Goal: Information Seeking & Learning: Learn about a topic

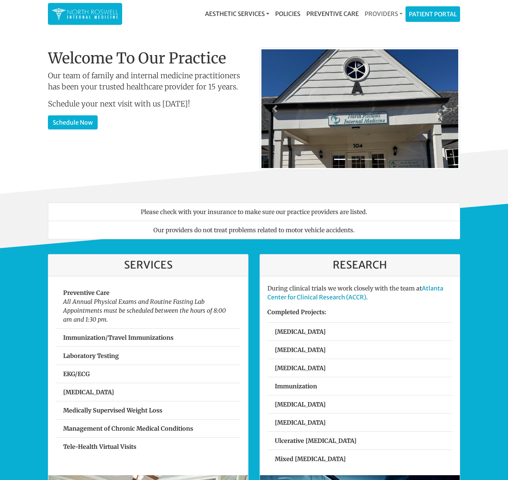
click at [377, 14] on link "Providers" at bounding box center [383, 13] width 44 height 15
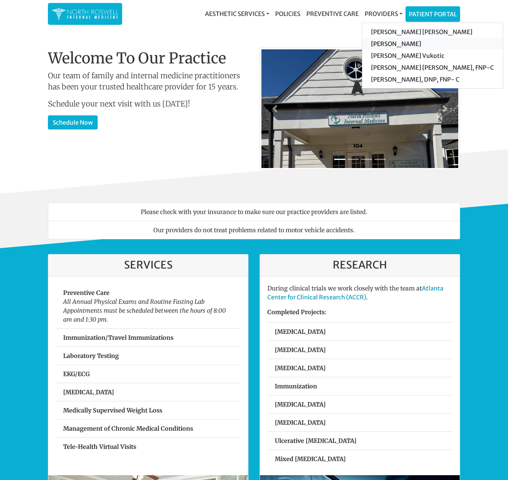
click at [378, 43] on link "[PERSON_NAME]" at bounding box center [432, 44] width 141 height 12
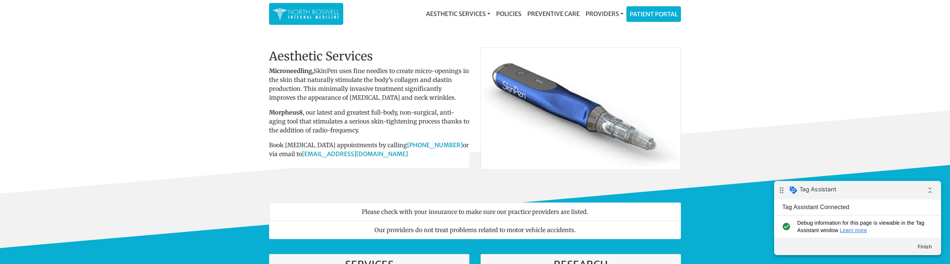
click at [213, 16] on div "Aesthetic Services Events & Providers Morpheus8 Skin Pen Xeomin Policies Preven…" at bounding box center [475, 14] width 950 height 28
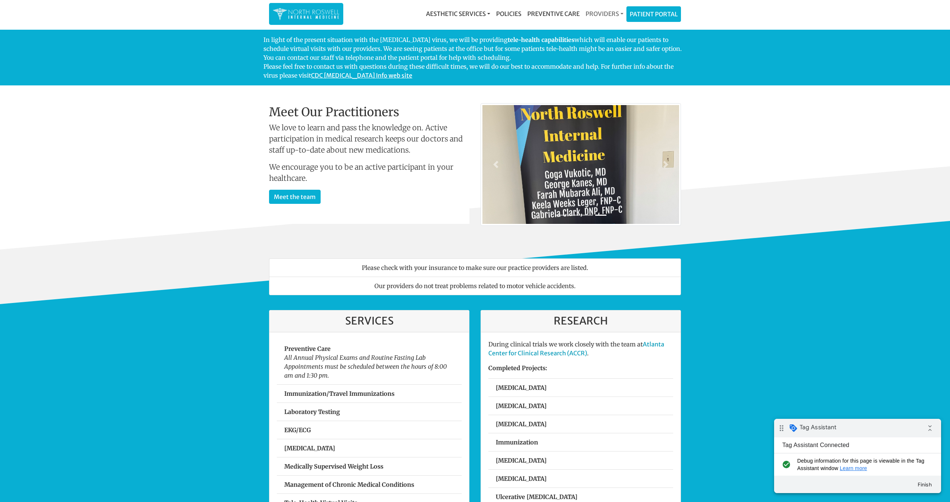
click at [591, 11] on link "Providers" at bounding box center [604, 13] width 44 height 15
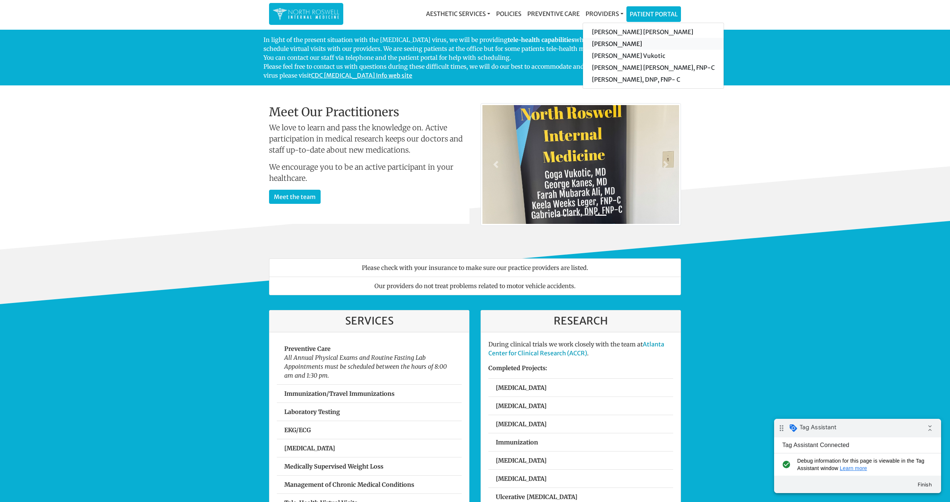
click at [595, 43] on link "[PERSON_NAME]" at bounding box center [653, 44] width 141 height 12
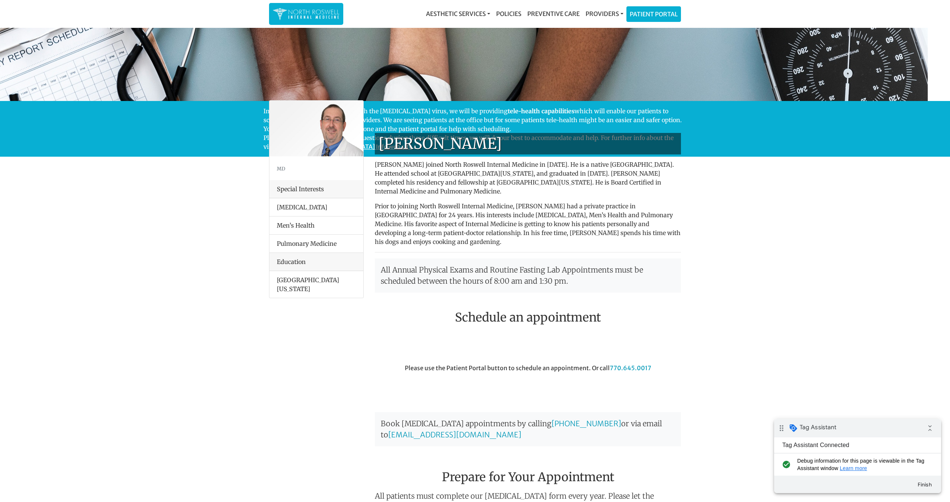
click at [303, 12] on img at bounding box center [306, 14] width 67 height 14
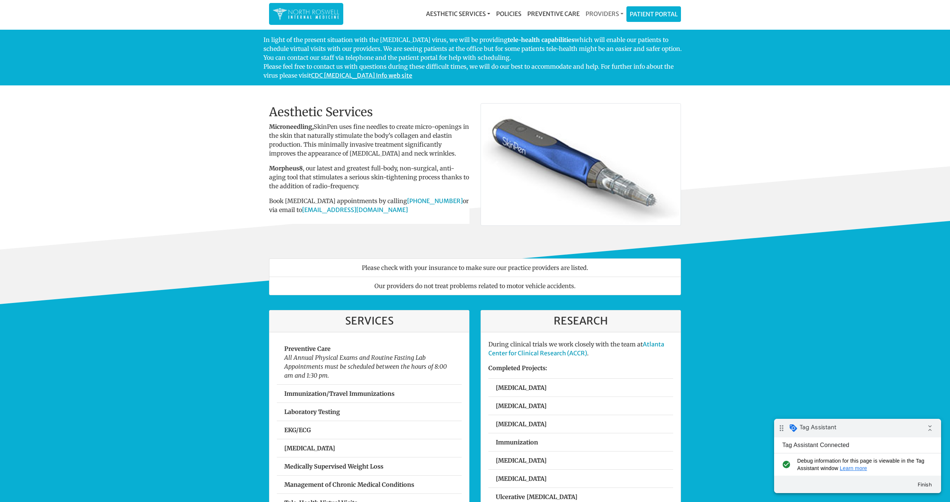
click at [597, 12] on link "Providers" at bounding box center [604, 13] width 44 height 15
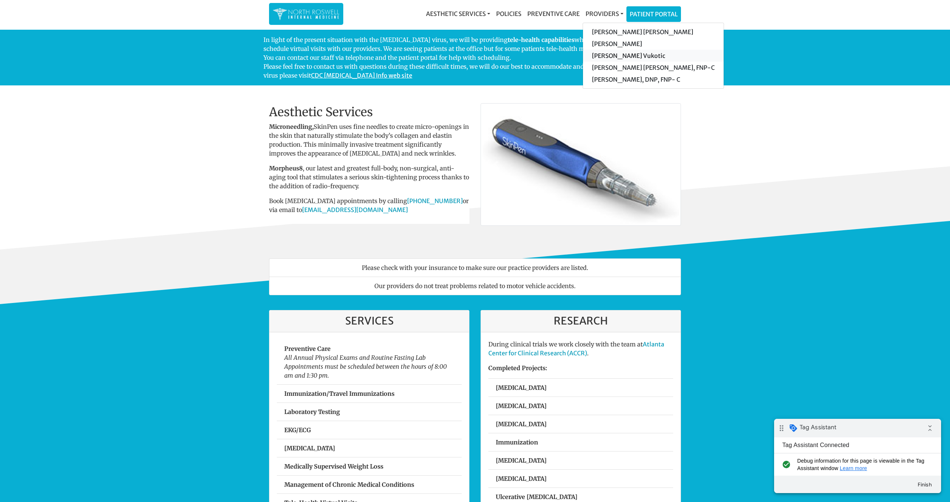
click at [603, 55] on link "[PERSON_NAME] Vukotic" at bounding box center [653, 56] width 141 height 12
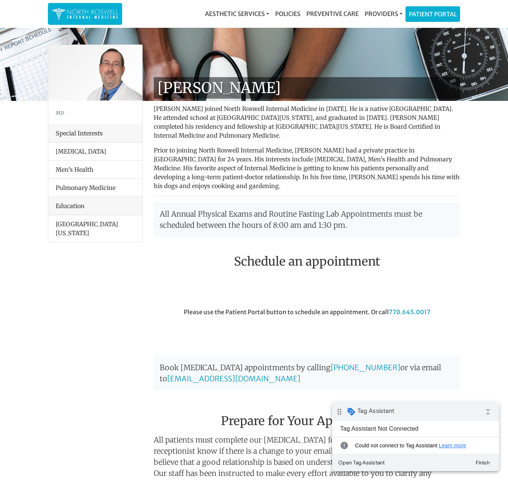
click at [102, 14] on img at bounding box center [85, 14] width 67 height 14
